Goal: Information Seeking & Learning: Understand process/instructions

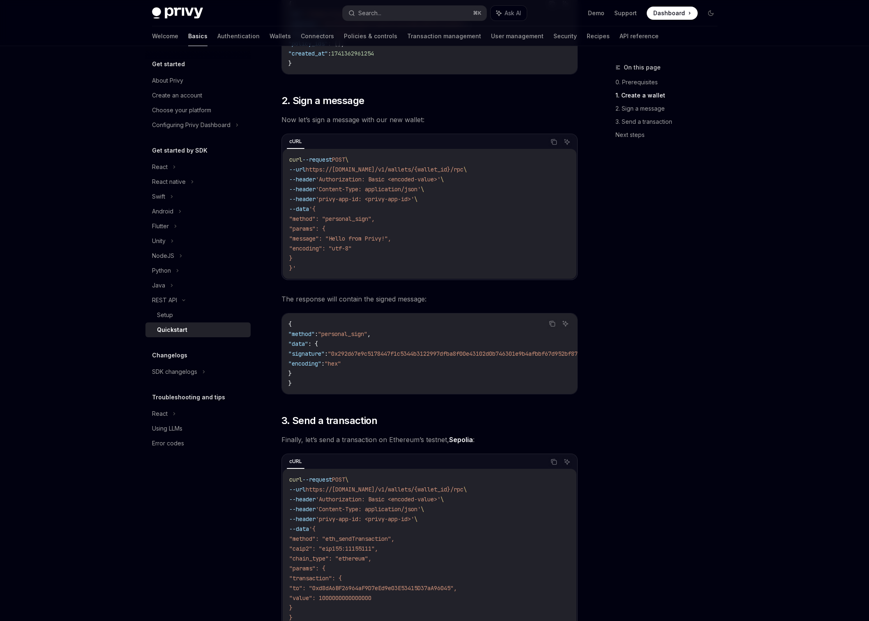
scroll to position [406, 0]
click at [321, 266] on code "curl --request POST \ --url https://api.privy.io/v1/wallets/{wallet_id}/rpc \ -…" at bounding box center [429, 213] width 281 height 118
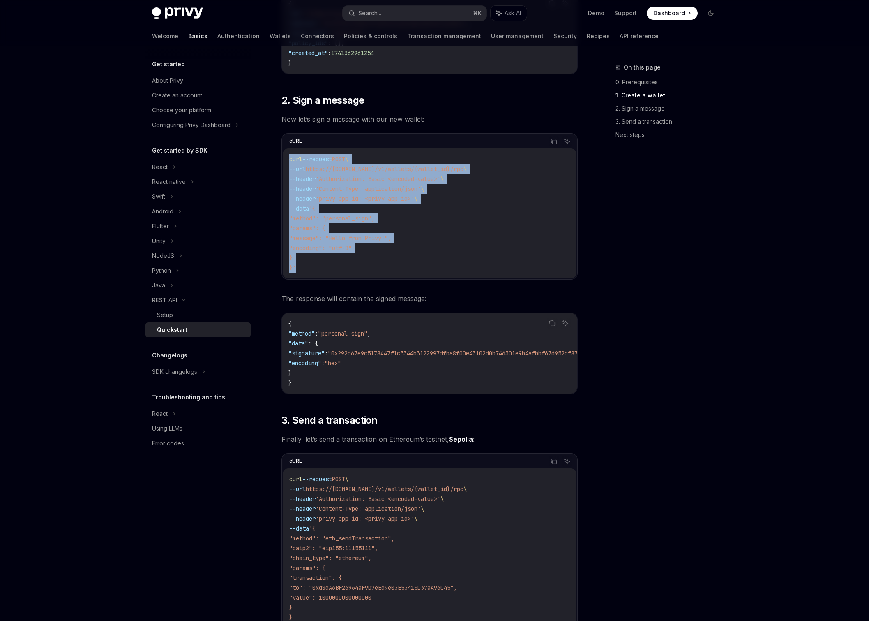
drag, startPoint x: 300, startPoint y: 269, endPoint x: 286, endPoint y: 161, distance: 109.0
click at [286, 161] on div "curl --request POST \ --url https://api.privy.io/v1/wallets/{wallet_id}/rpc \ -…" at bounding box center [430, 213] width 294 height 130
copy code "curl --request POST \ --url https://api.privy.io/v1/wallets/{wallet_id}/rpc \ -…"
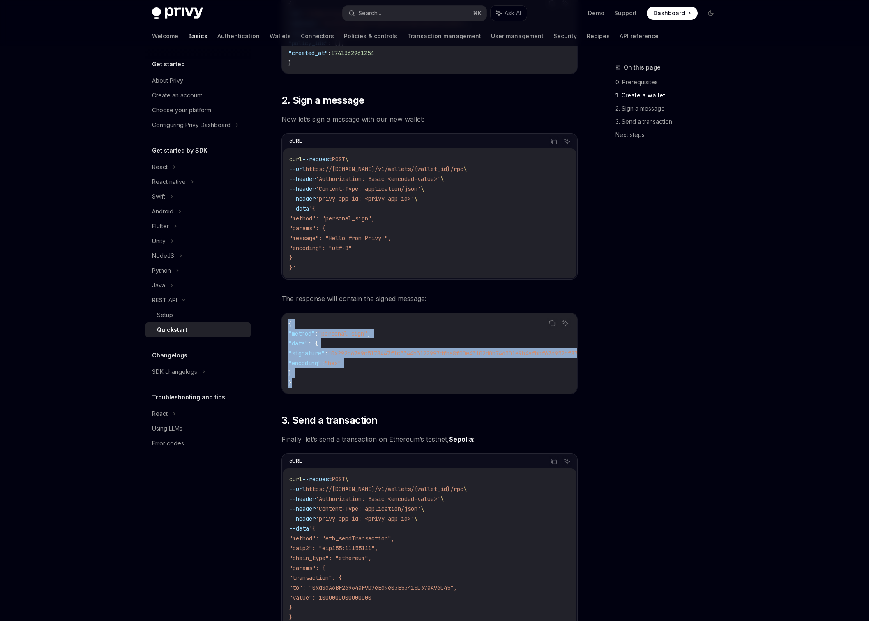
drag, startPoint x: 308, startPoint y: 382, endPoint x: 281, endPoint y: 322, distance: 65.3
click at [282, 322] on div "{ "method" : "personal_sign" , "data" : { "signature" : "0x292d67e9c5178447f1c5…" at bounding box center [429, 353] width 295 height 81
copy code "{ "method" : "personal_sign" , "data" : { "signature" : "0x292d67e9c5178447f1c5…"
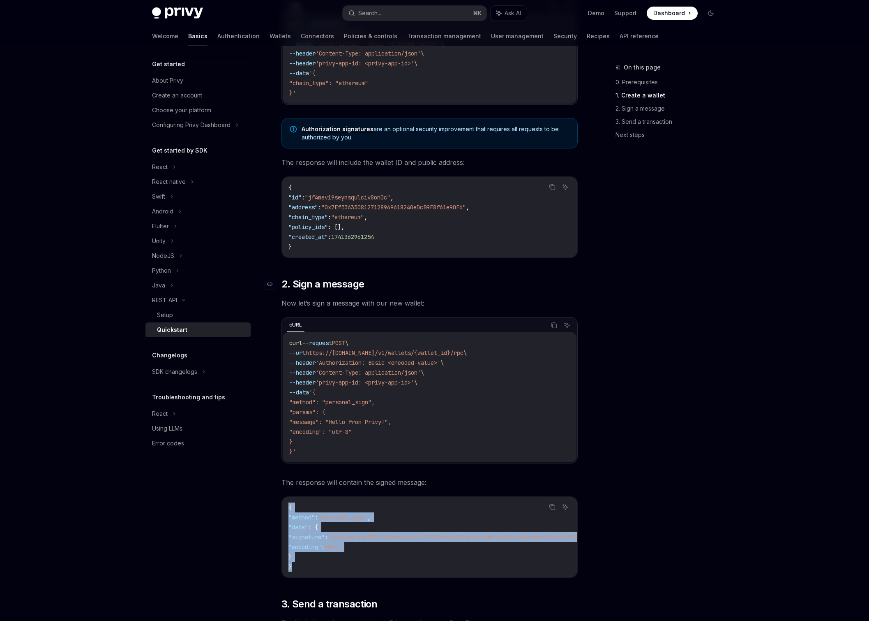
scroll to position [221, 0]
click at [380, 14] on div "Search..." at bounding box center [369, 13] width 23 height 10
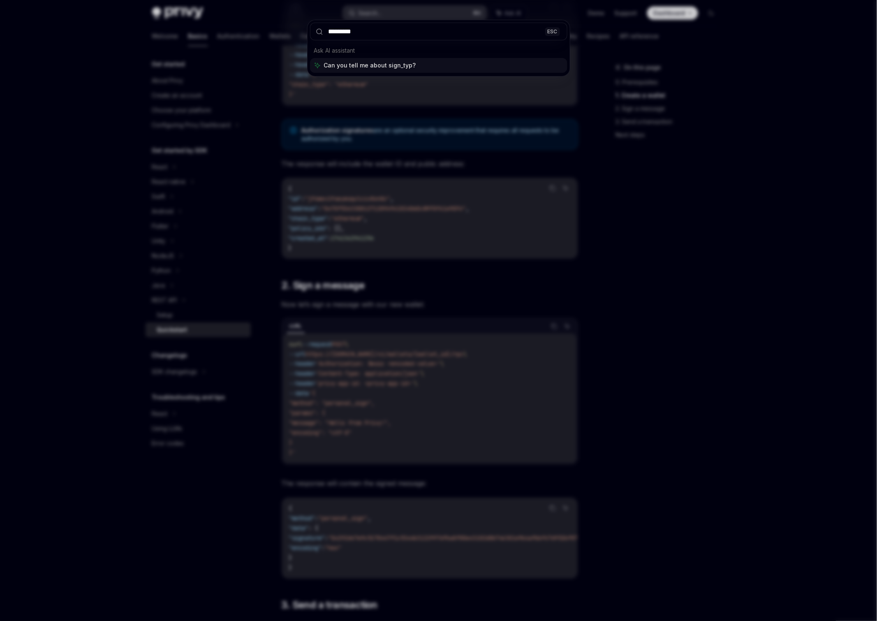
type input "**********"
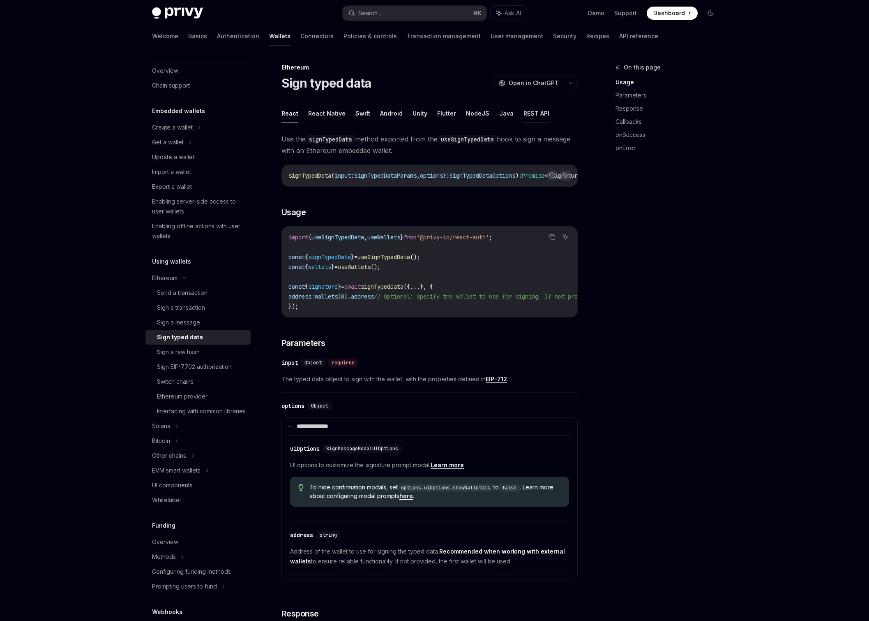
click at [529, 111] on button "REST API" at bounding box center [537, 113] width 26 height 19
type textarea "*"
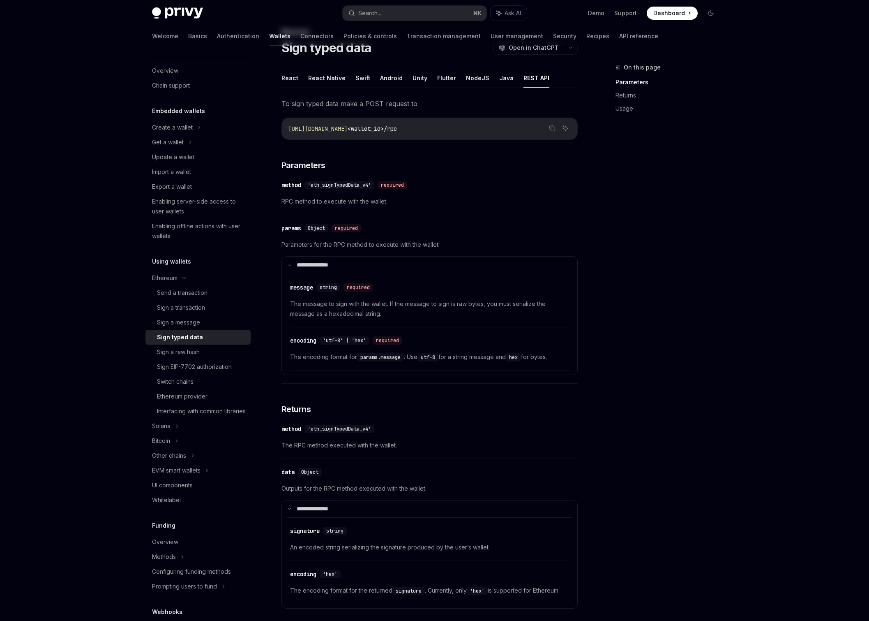
scroll to position [5, 0]
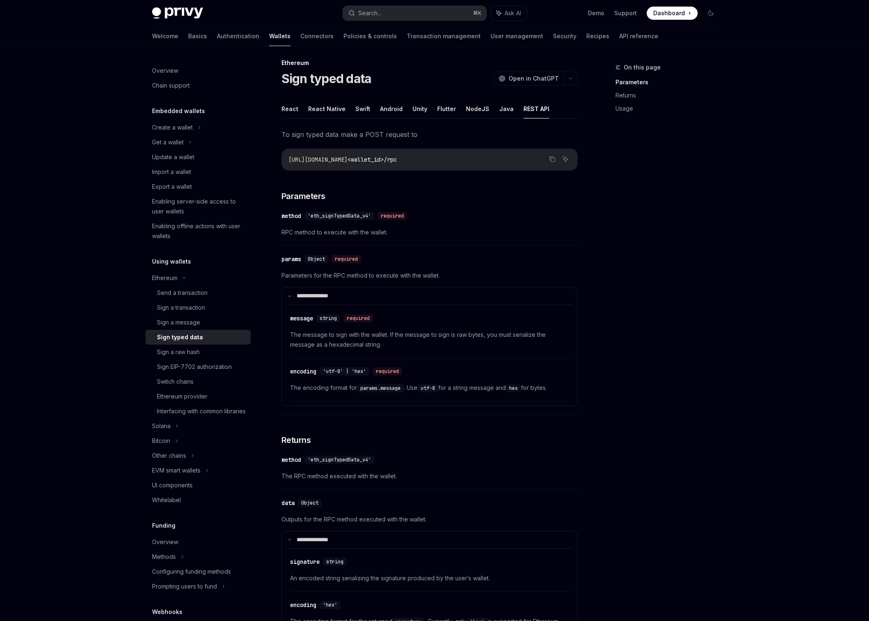
click at [345, 216] on span "'eth_signTypedData_v4'" at bounding box center [339, 215] width 63 height 7
copy span "eth_signTypedData_v4"
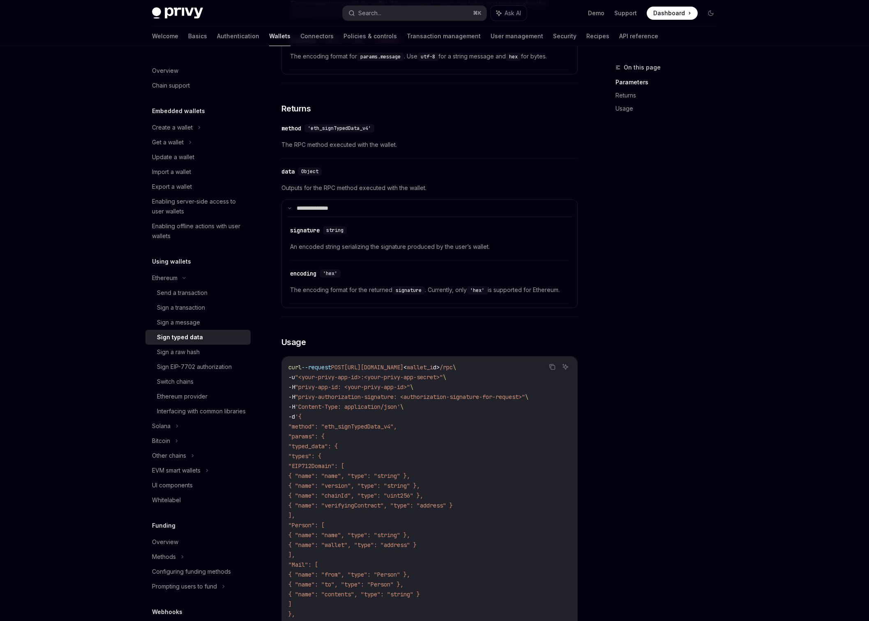
scroll to position [557, 0]
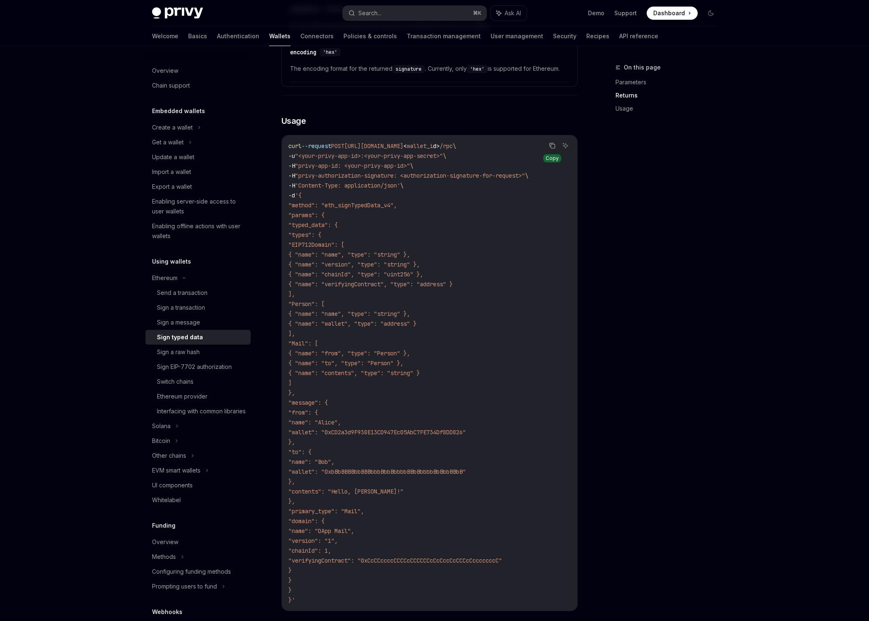
click at [549, 148] on icon "Copy the contents from the code block" at bounding box center [552, 145] width 7 height 7
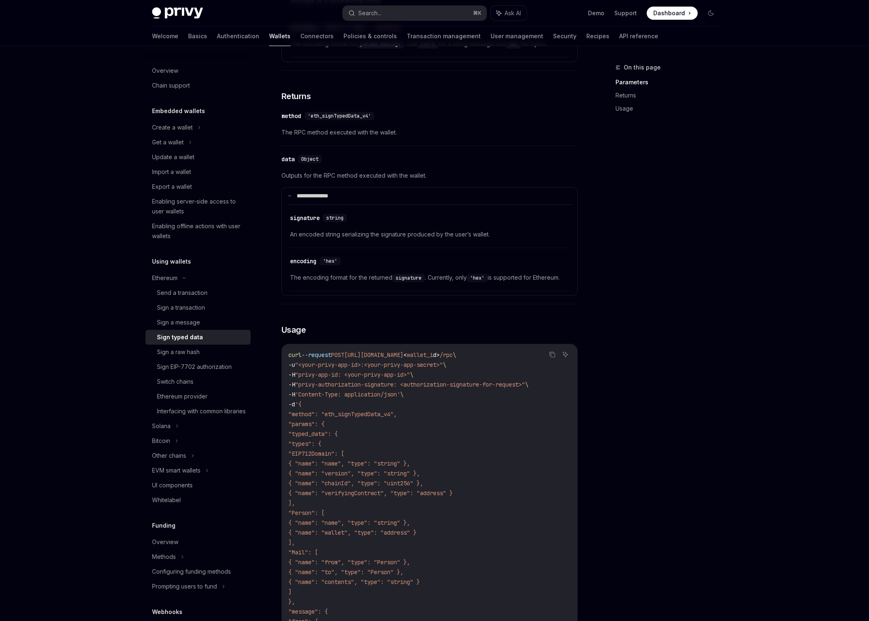
scroll to position [347, 0]
click at [628, 94] on link "Returns" at bounding box center [670, 95] width 108 height 13
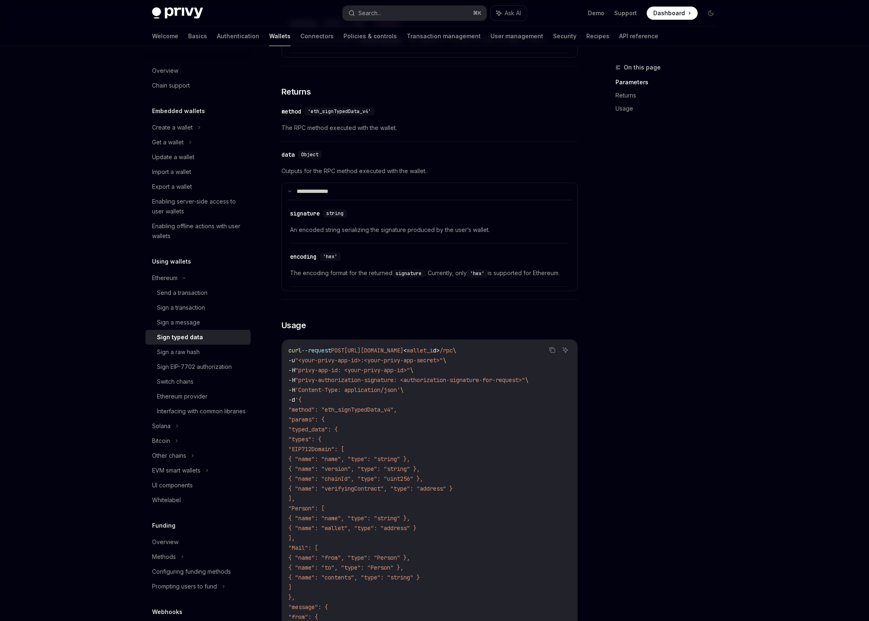
scroll to position [351, 0]
click at [372, 16] on div "Search..." at bounding box center [369, 13] width 23 height 10
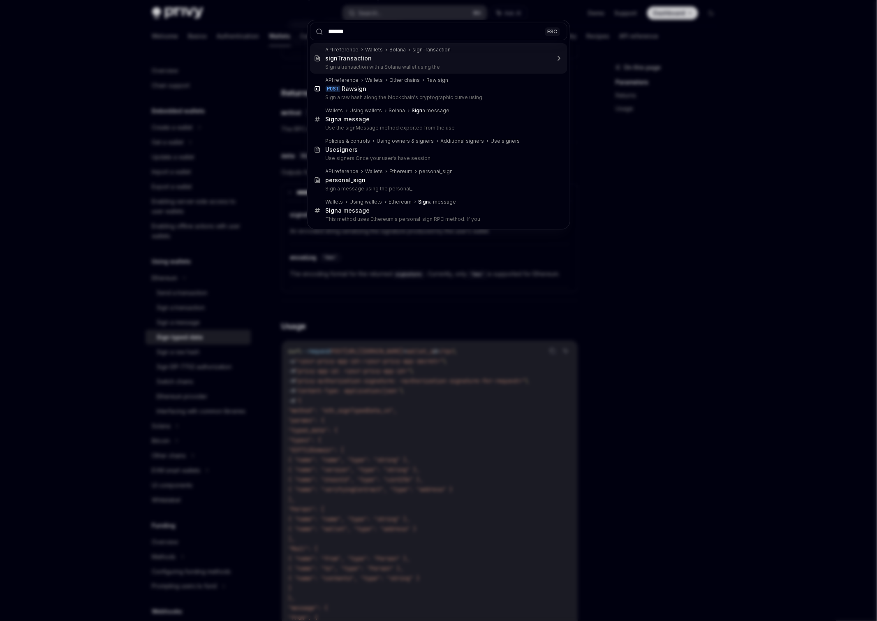
type input "*******"
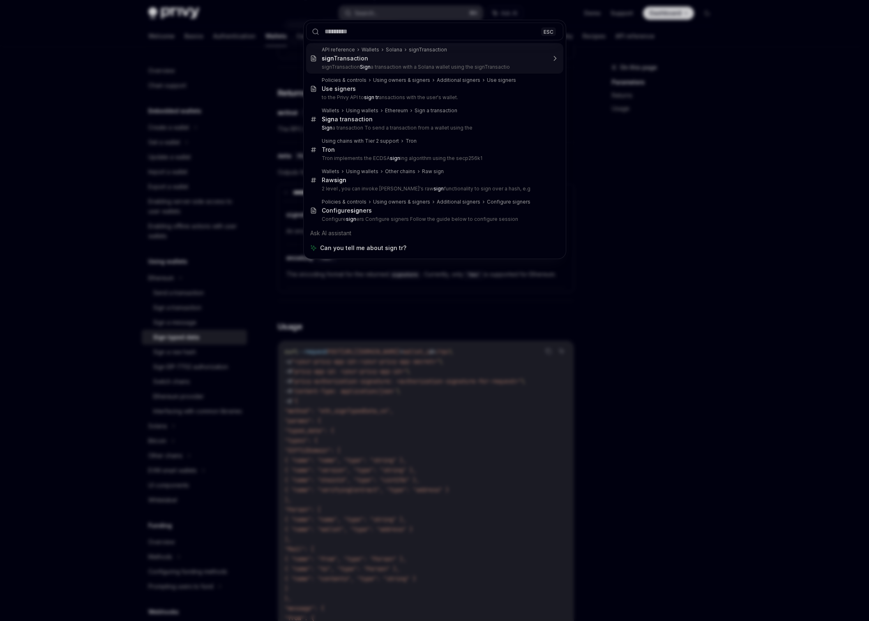
type textarea "*"
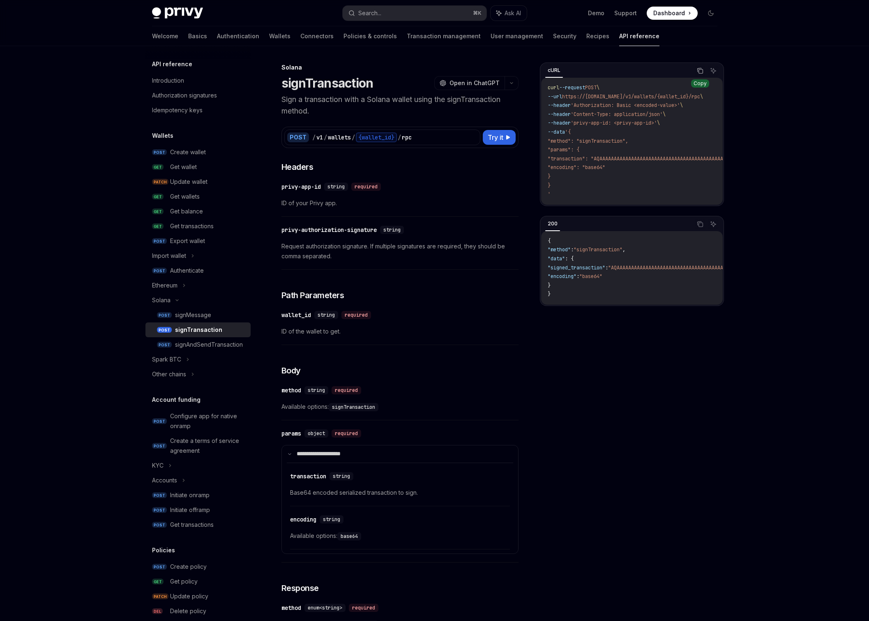
click at [699, 72] on icon "Copy the contents from the code block" at bounding box center [700, 70] width 7 height 7
click at [701, 229] on button "Copy the contents from the code block" at bounding box center [700, 224] width 11 height 11
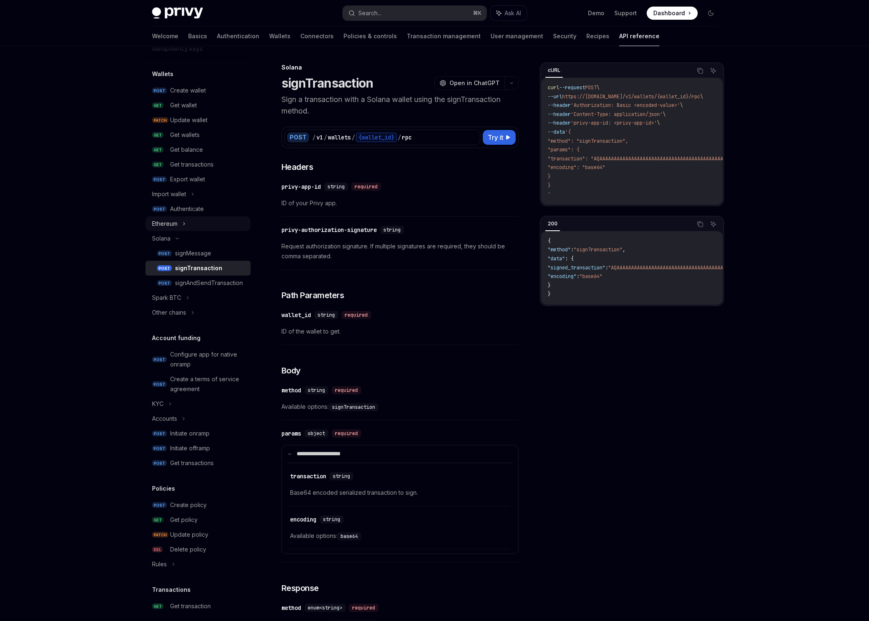
scroll to position [44, 0]
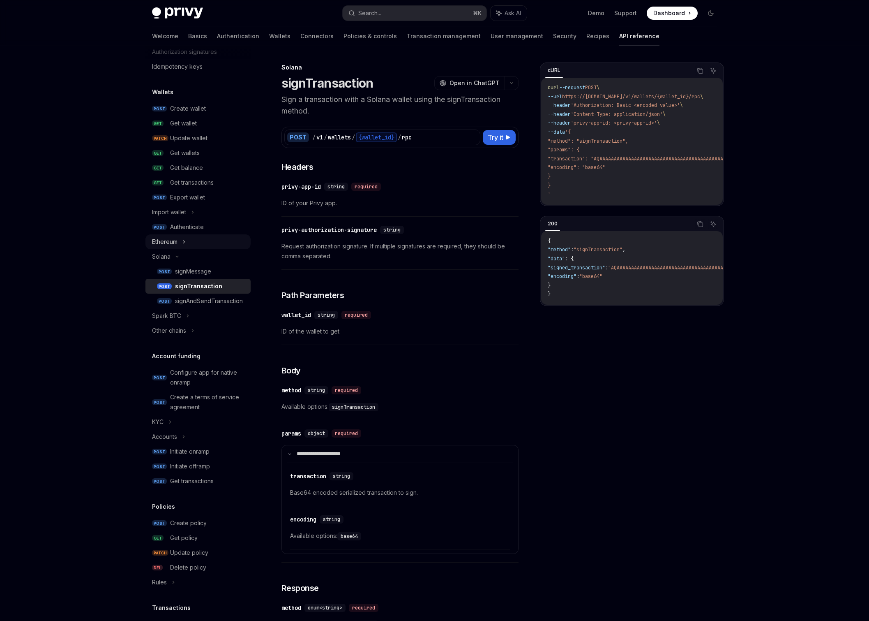
click at [180, 245] on div "Ethereum" at bounding box center [197, 241] width 105 height 15
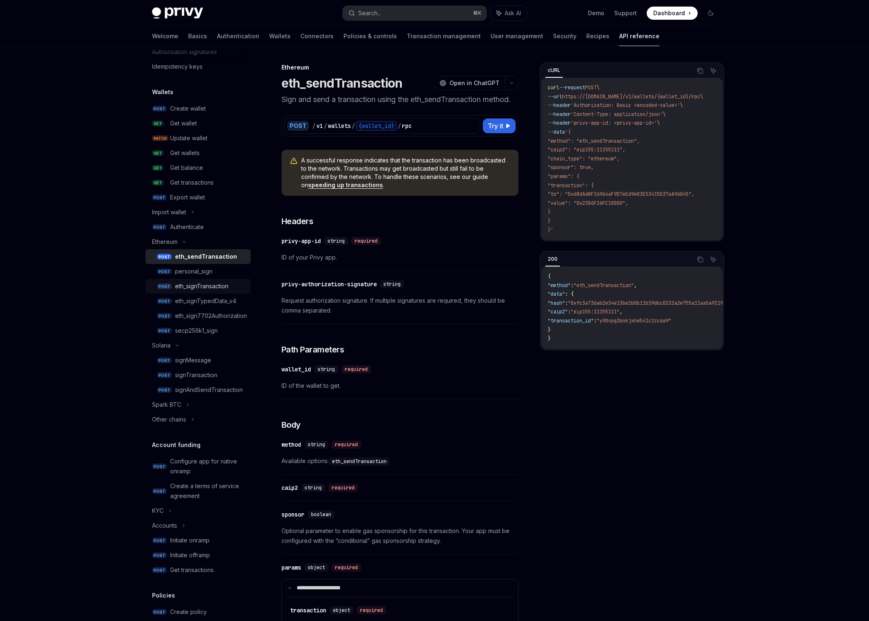
click at [202, 287] on div "eth_signTransaction" at bounding box center [201, 286] width 53 height 10
type textarea "*"
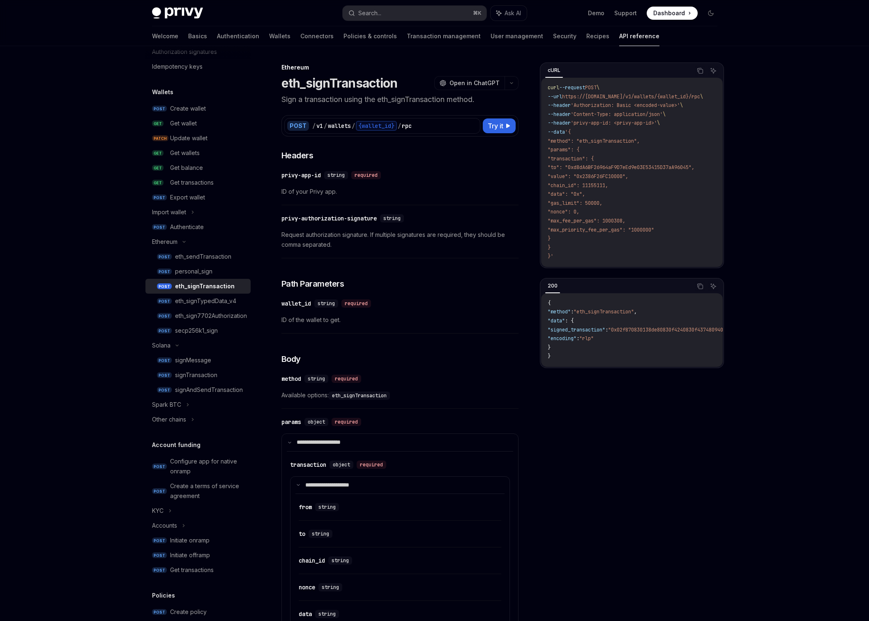
drag, startPoint x: 697, startPoint y: 67, endPoint x: 699, endPoint y: 86, distance: 19.0
click at [697, 67] on icon "Copy the contents from the code block" at bounding box center [700, 70] width 7 height 7
click at [703, 287] on button "Copy the contents from the code block" at bounding box center [700, 286] width 11 height 11
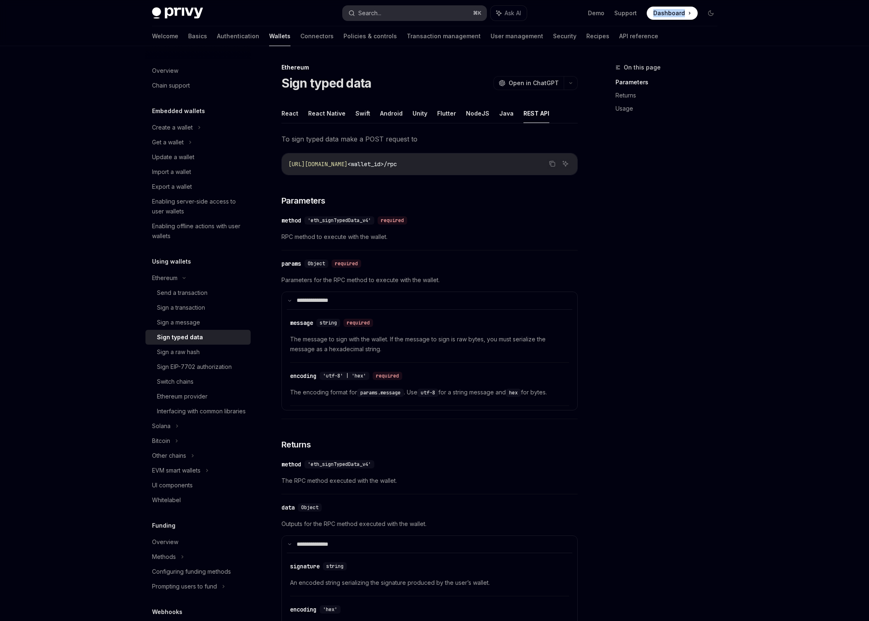
click at [372, 11] on div "Search..." at bounding box center [369, 13] width 23 height 10
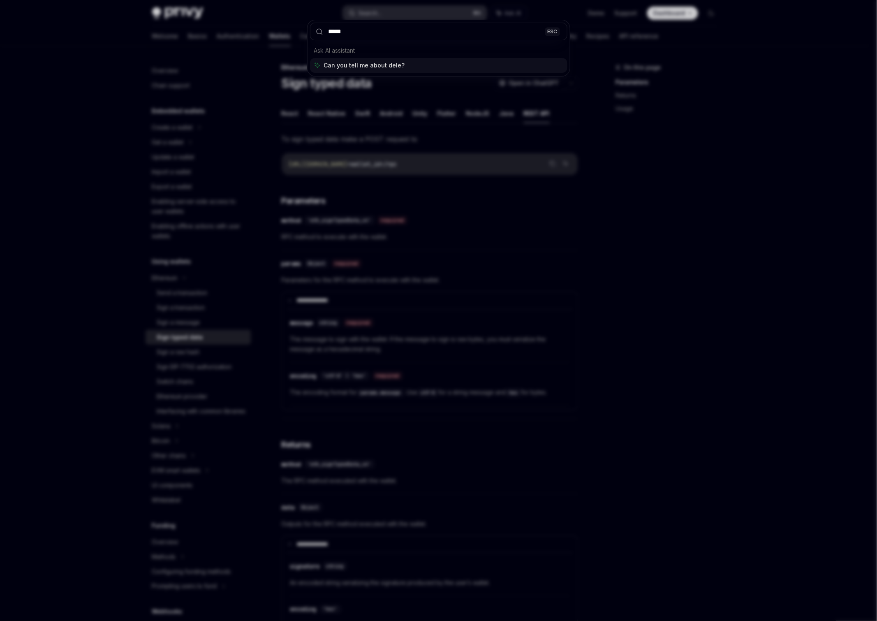
type input "******"
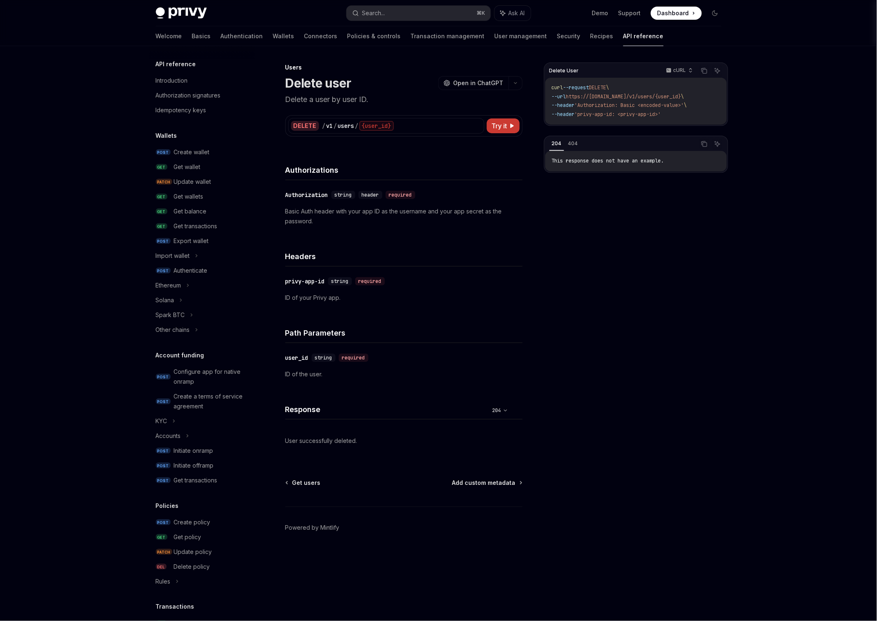
scroll to position [228, 0]
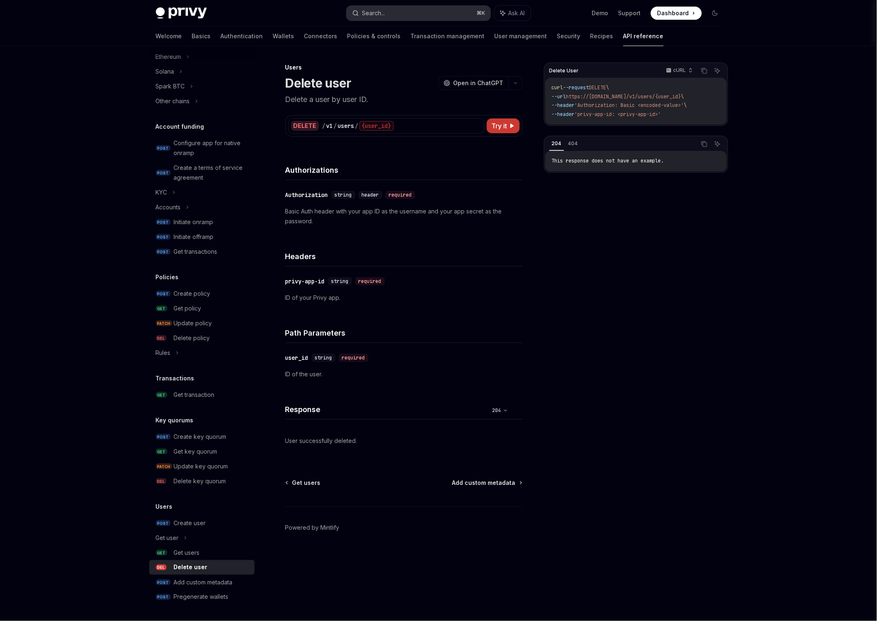
click at [405, 16] on button "Search... ⌘ K" at bounding box center [418, 13] width 144 height 15
click at [663, 11] on span "Dashboard" at bounding box center [673, 13] width 32 height 8
